Goal: Task Accomplishment & Management: Manage account settings

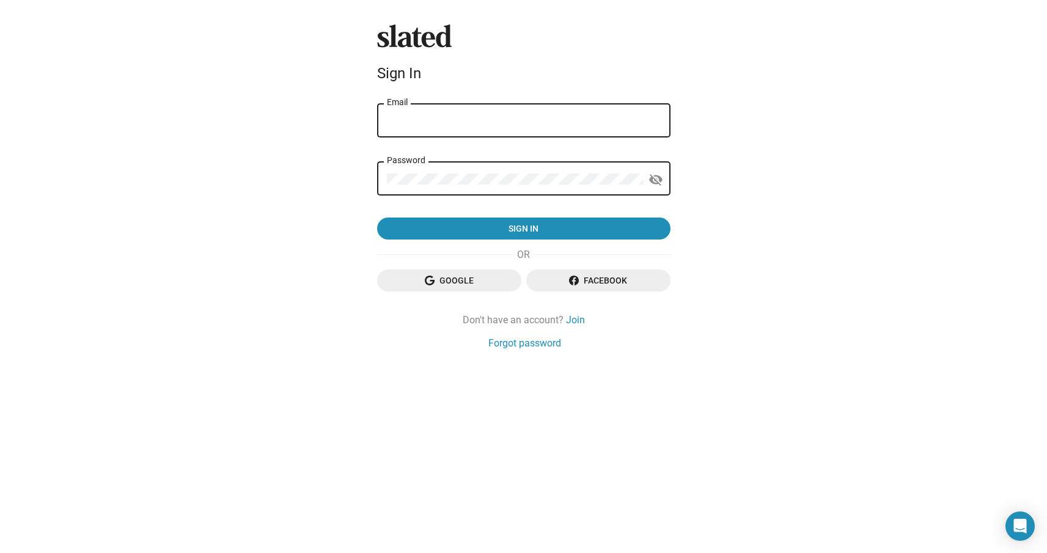
type input "helenecardona@gmail.com"
click at [694, 250] on div "Slated Sign In helenecardona@gmail.com Email Password visibility_off Sign in Go…" at bounding box center [523, 276] width 1047 height 553
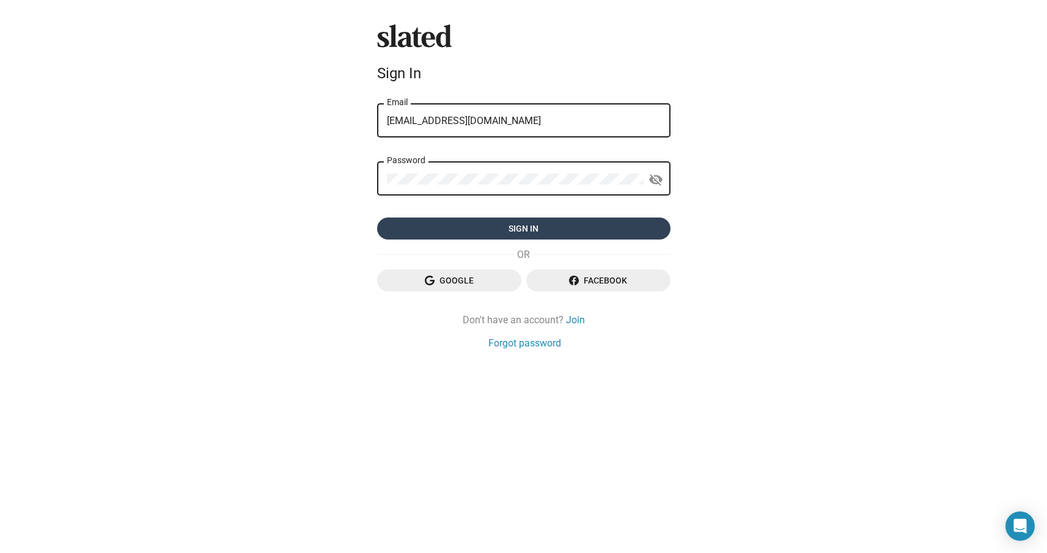
click at [537, 228] on span "Sign in" at bounding box center [524, 229] width 274 height 22
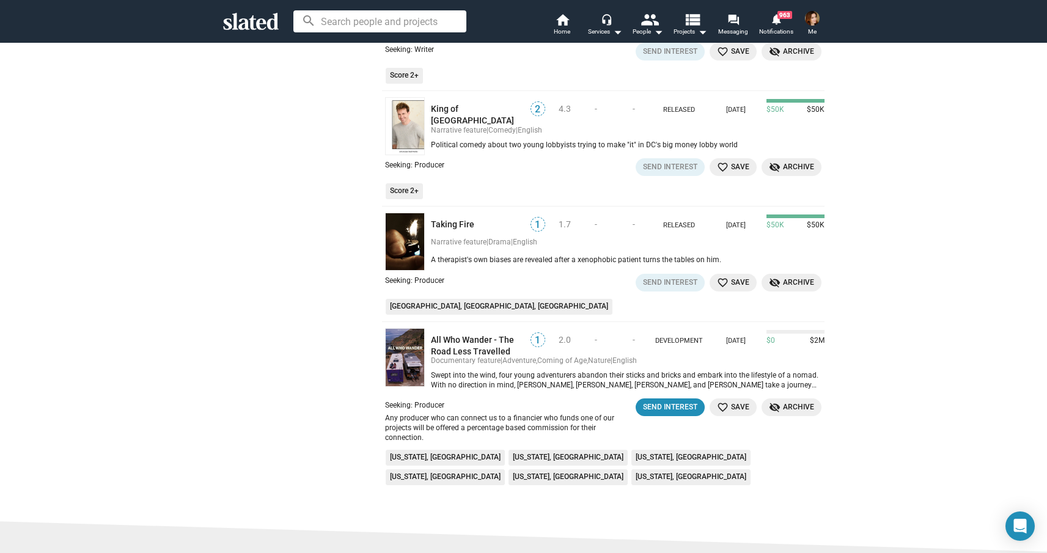
scroll to position [2496, 0]
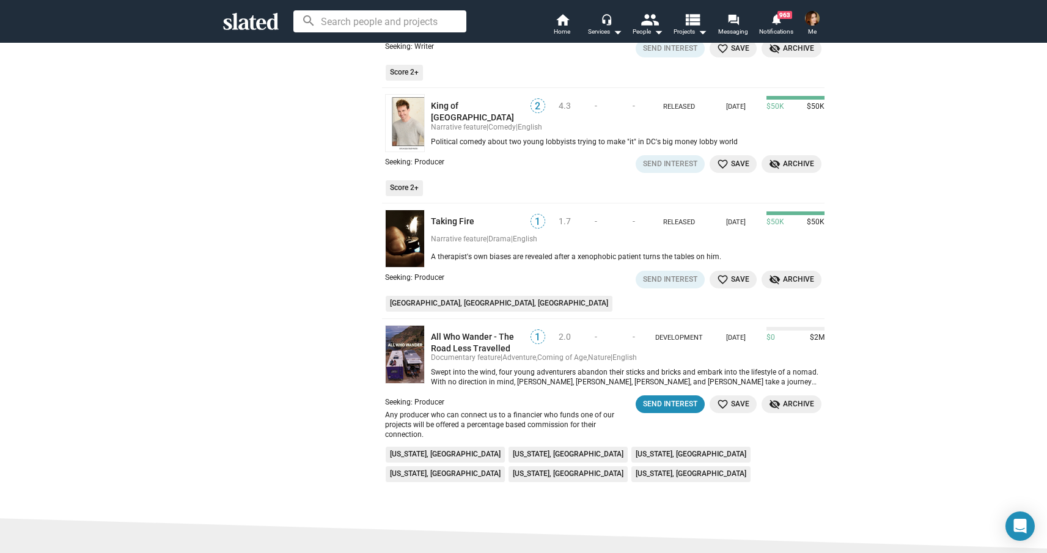
click at [810, 29] on span "Me" at bounding box center [812, 31] width 9 height 15
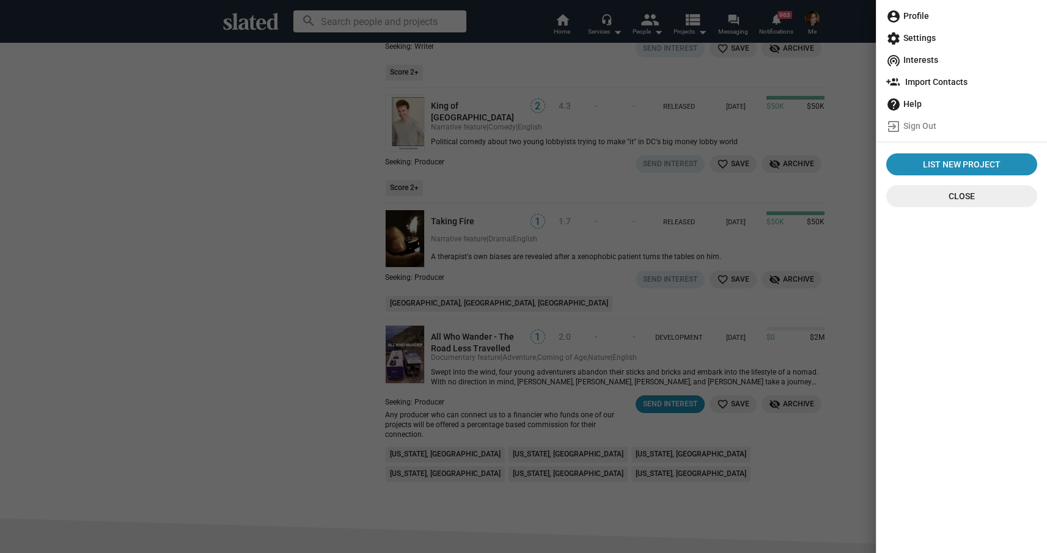
click at [909, 17] on span "account_circle Profile" at bounding box center [961, 16] width 151 height 22
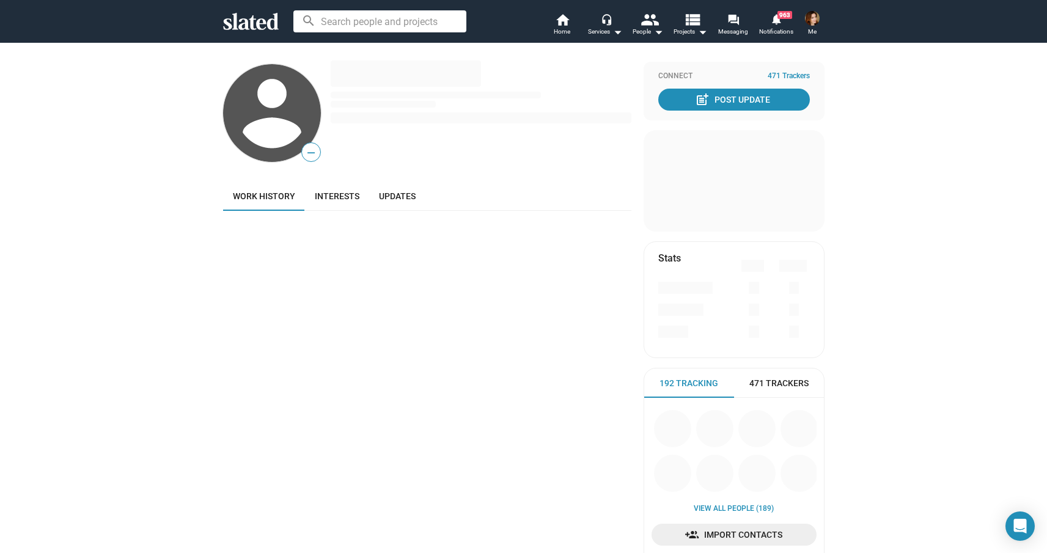
click at [810, 19] on img at bounding box center [812, 18] width 15 height 15
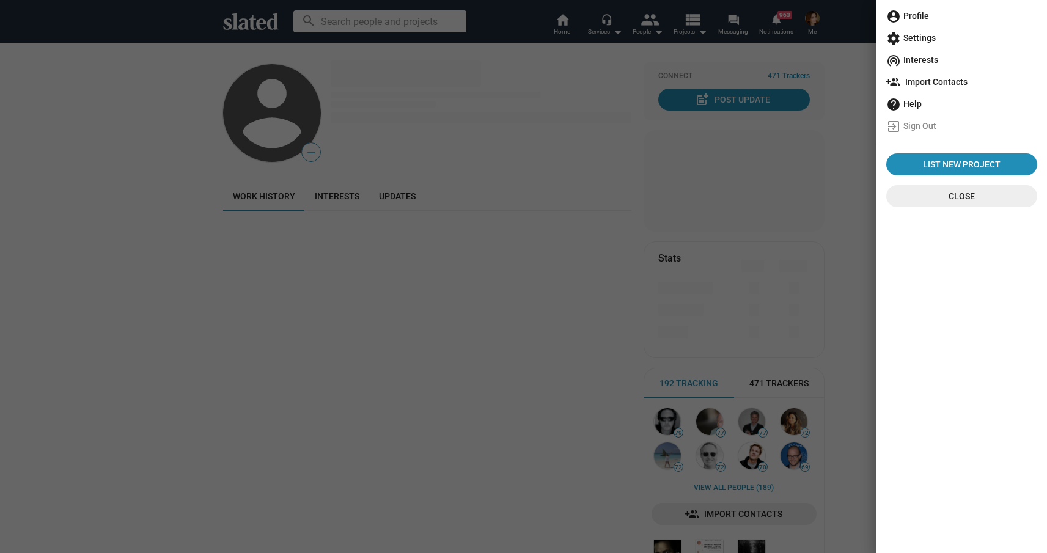
click at [661, 186] on div at bounding box center [523, 276] width 1047 height 553
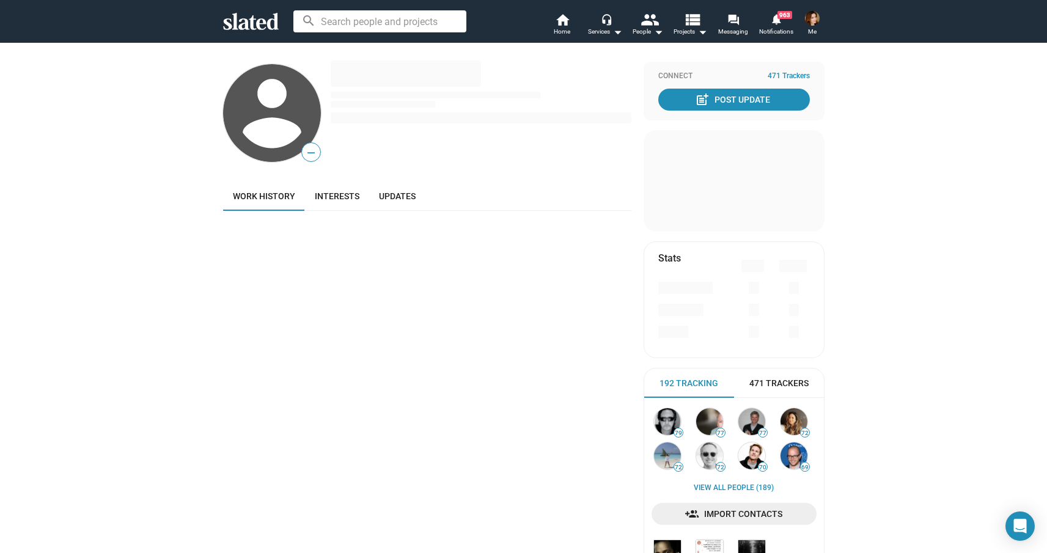
click at [811, 23] on img at bounding box center [812, 18] width 15 height 15
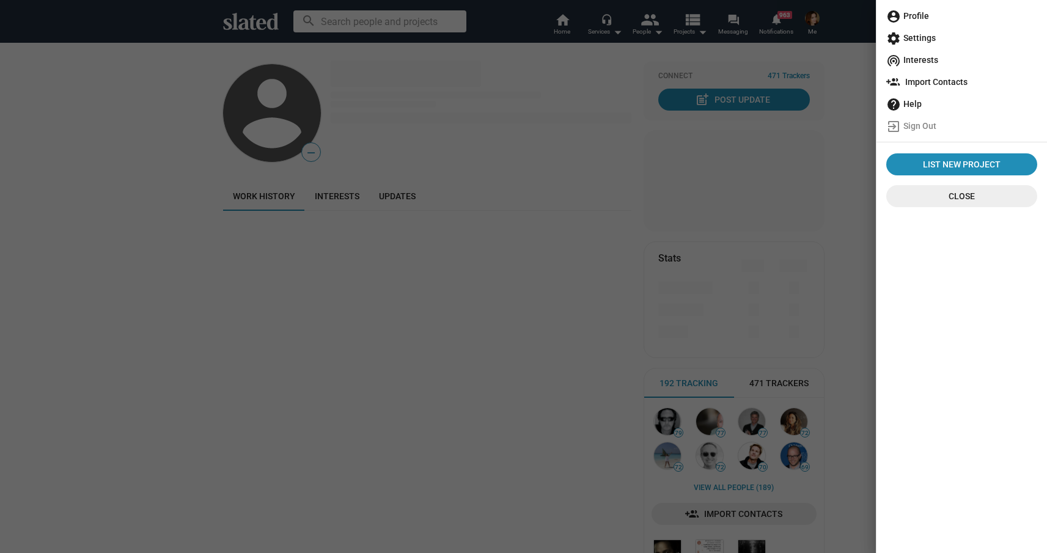
click at [901, 10] on span "account_circle Profile" at bounding box center [961, 16] width 151 height 22
